Goal: Transaction & Acquisition: Purchase product/service

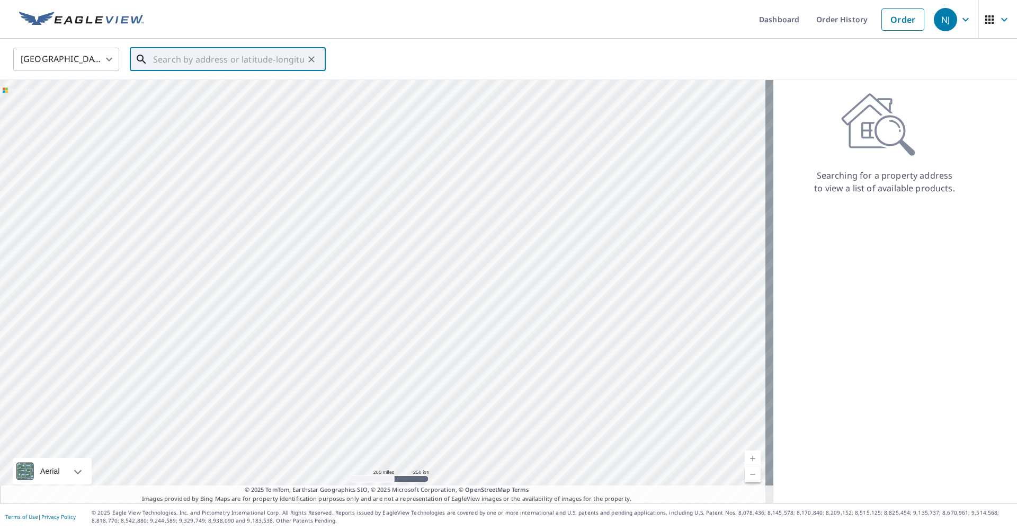
click at [213, 64] on input "text" at bounding box center [228, 59] width 151 height 30
paste input "[STREET_ADDRESS]"
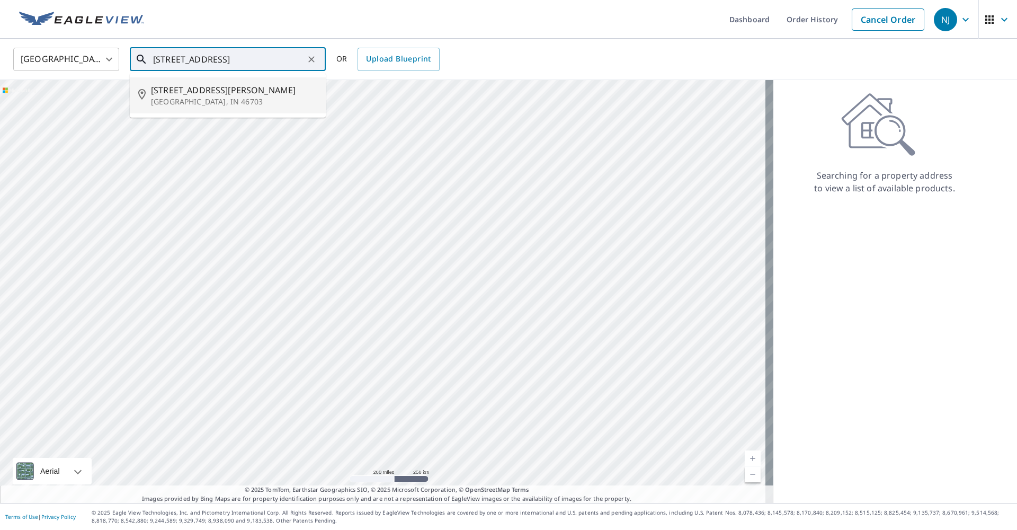
click at [212, 89] on span "[STREET_ADDRESS][PERSON_NAME]" at bounding box center [234, 90] width 166 height 13
type input "[STREET_ADDRESS] [STREET_ADDRESS][PERSON_NAME]"
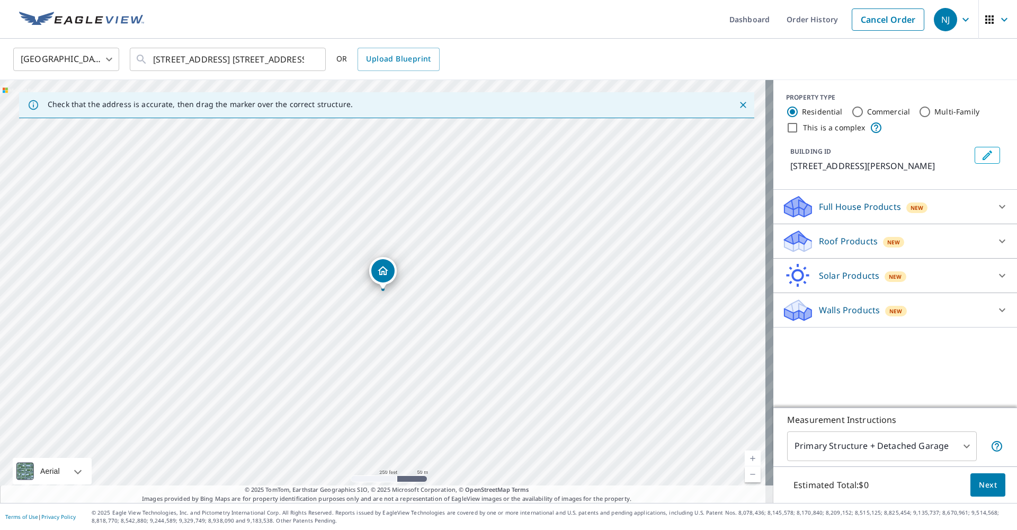
click at [824, 247] on p "Roof Products" at bounding box center [848, 241] width 59 height 13
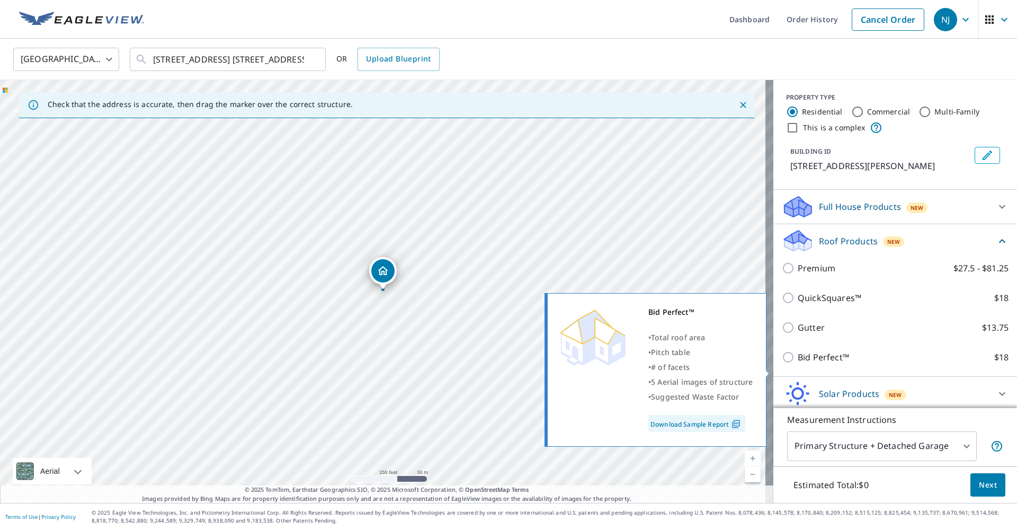
click at [808, 363] on p "Bid Perfect™" at bounding box center [823, 357] width 51 height 13
click at [798, 363] on input "Bid Perfect™ $18" at bounding box center [790, 357] width 16 height 13
checkbox input "true"
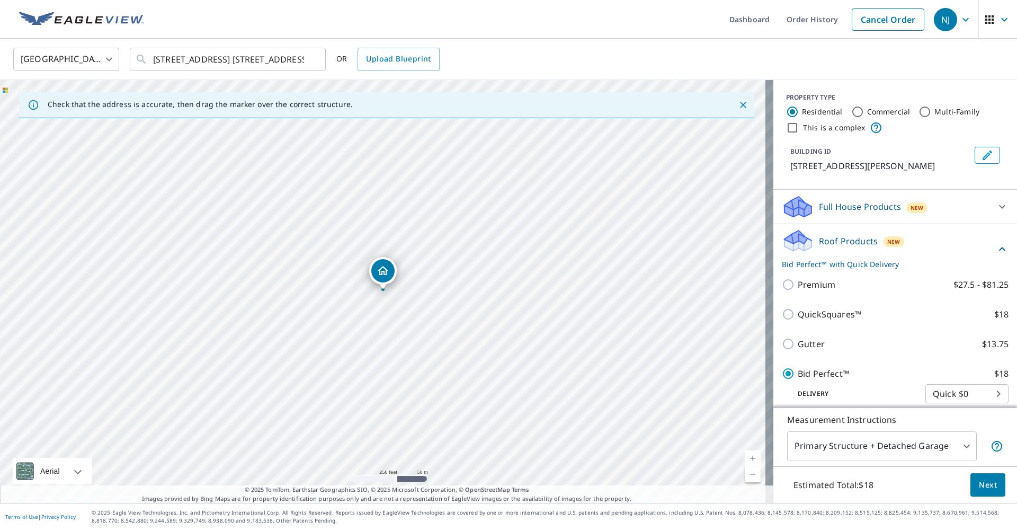
click at [982, 482] on span "Next" at bounding box center [988, 484] width 18 height 13
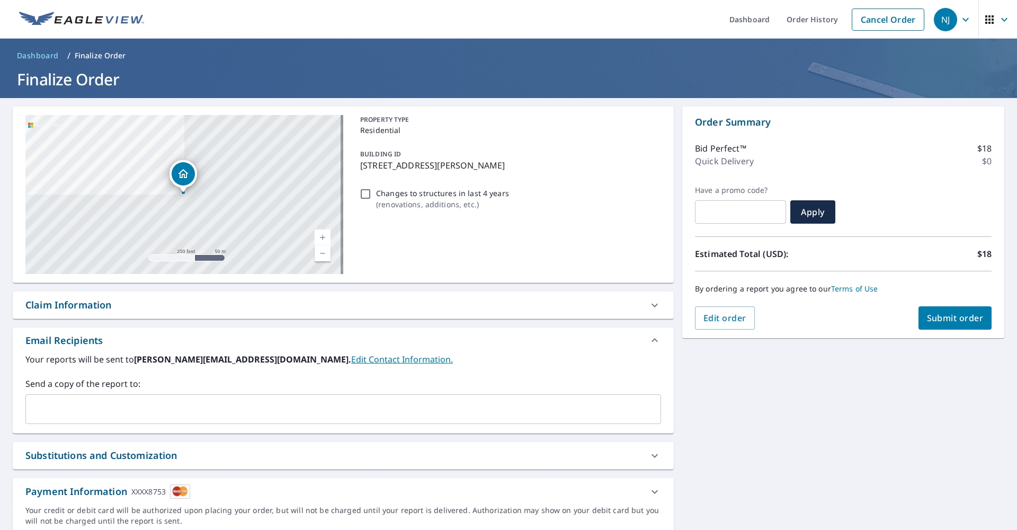
click at [936, 324] on button "Submit order" at bounding box center [956, 317] width 74 height 23
